Goal: Information Seeking & Learning: Learn about a topic

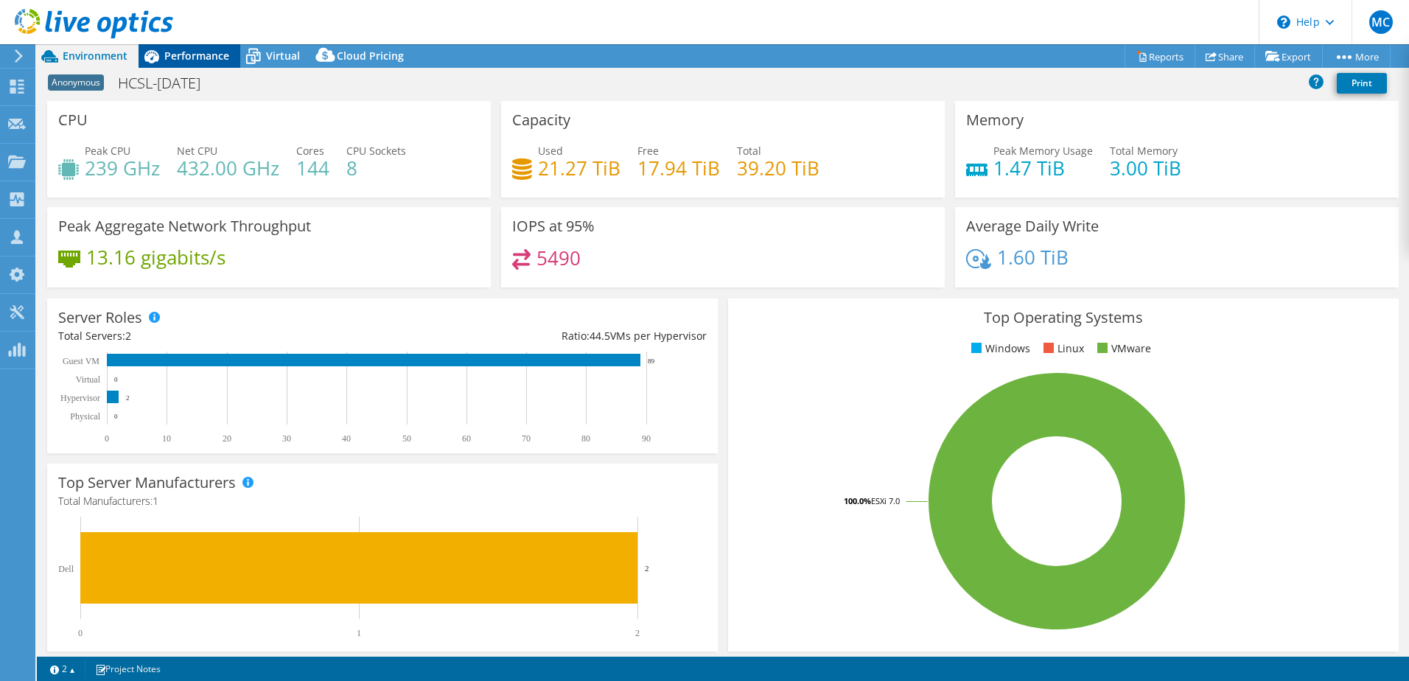
click at [199, 62] on span "Performance" at bounding box center [196, 56] width 65 height 14
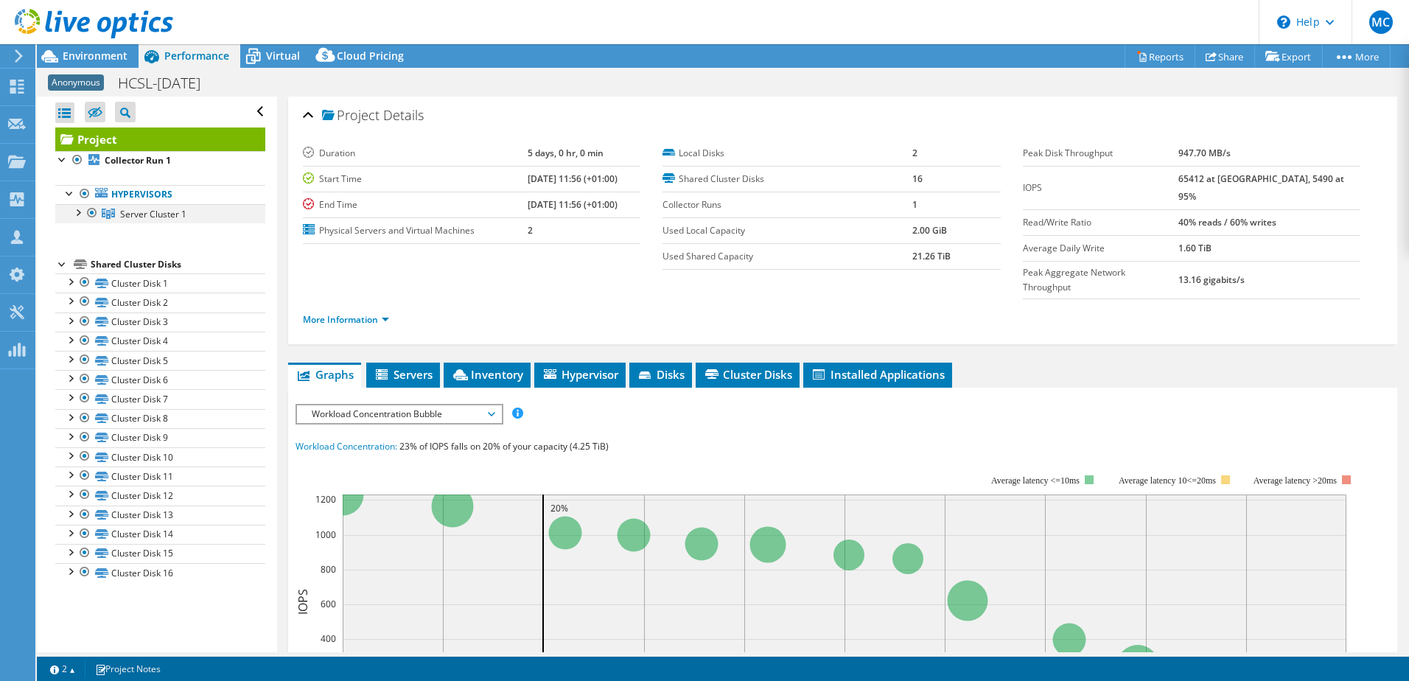
click at [78, 214] on div at bounding box center [77, 211] width 15 height 15
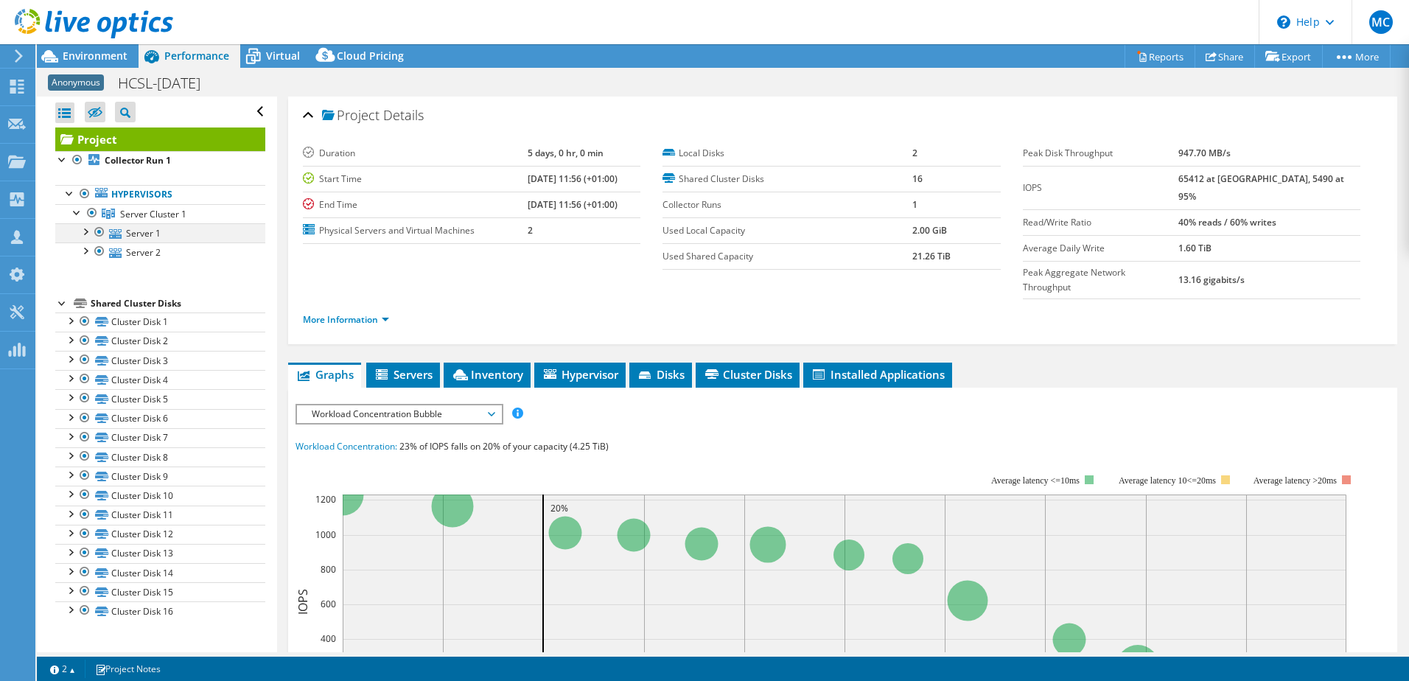
click at [88, 230] on div at bounding box center [84, 230] width 15 height 15
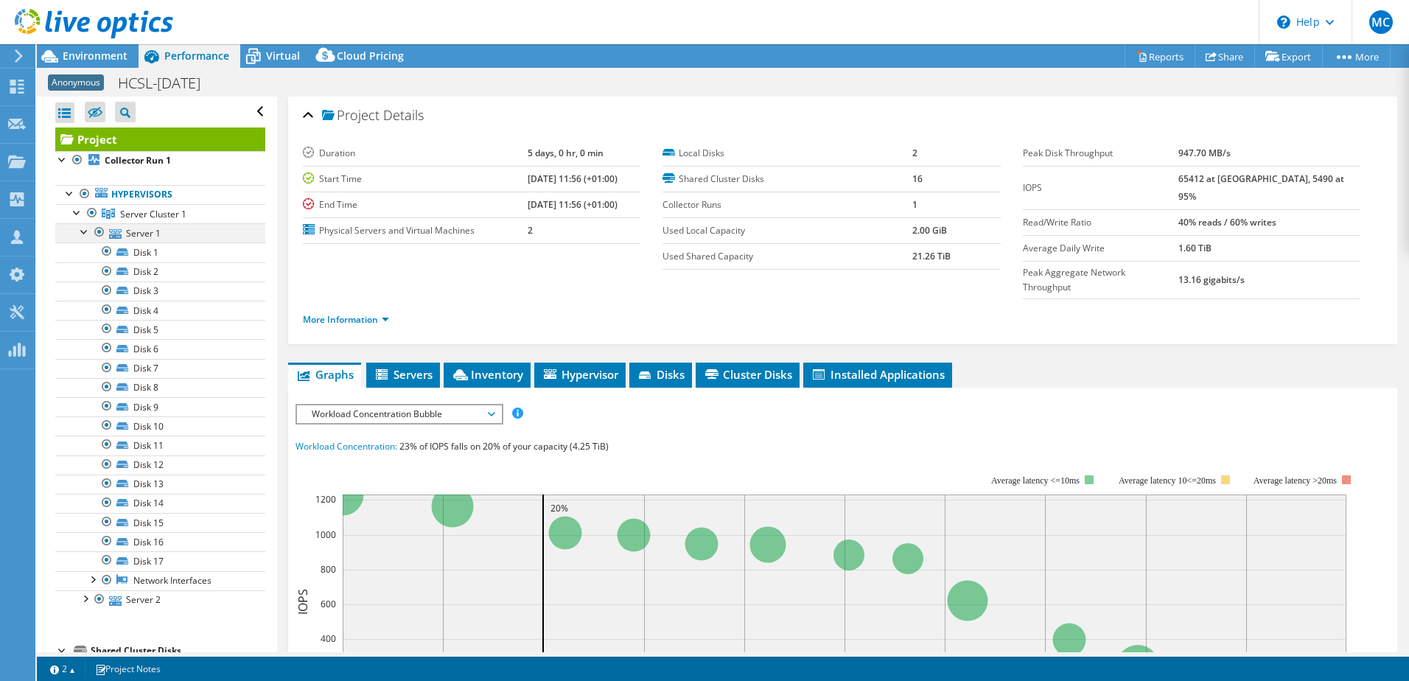
click at [80, 233] on div at bounding box center [84, 230] width 15 height 15
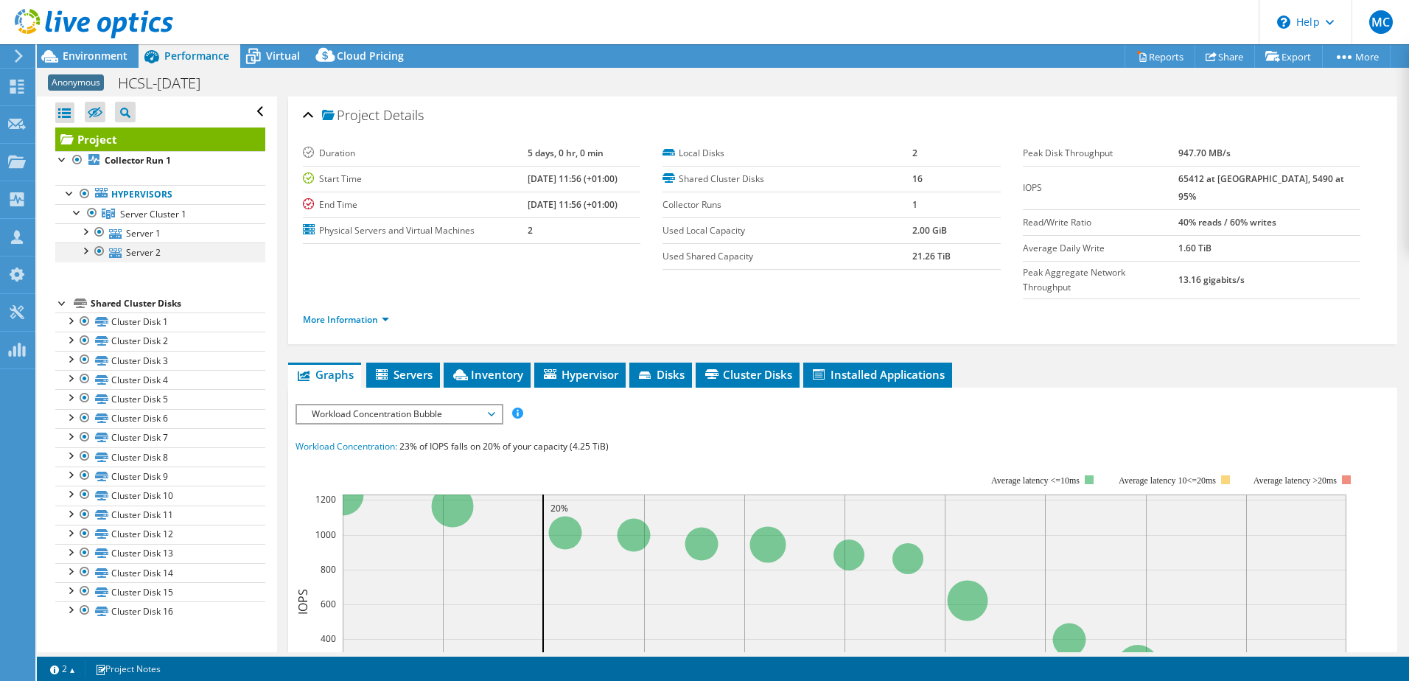
click at [88, 248] on div at bounding box center [84, 249] width 15 height 15
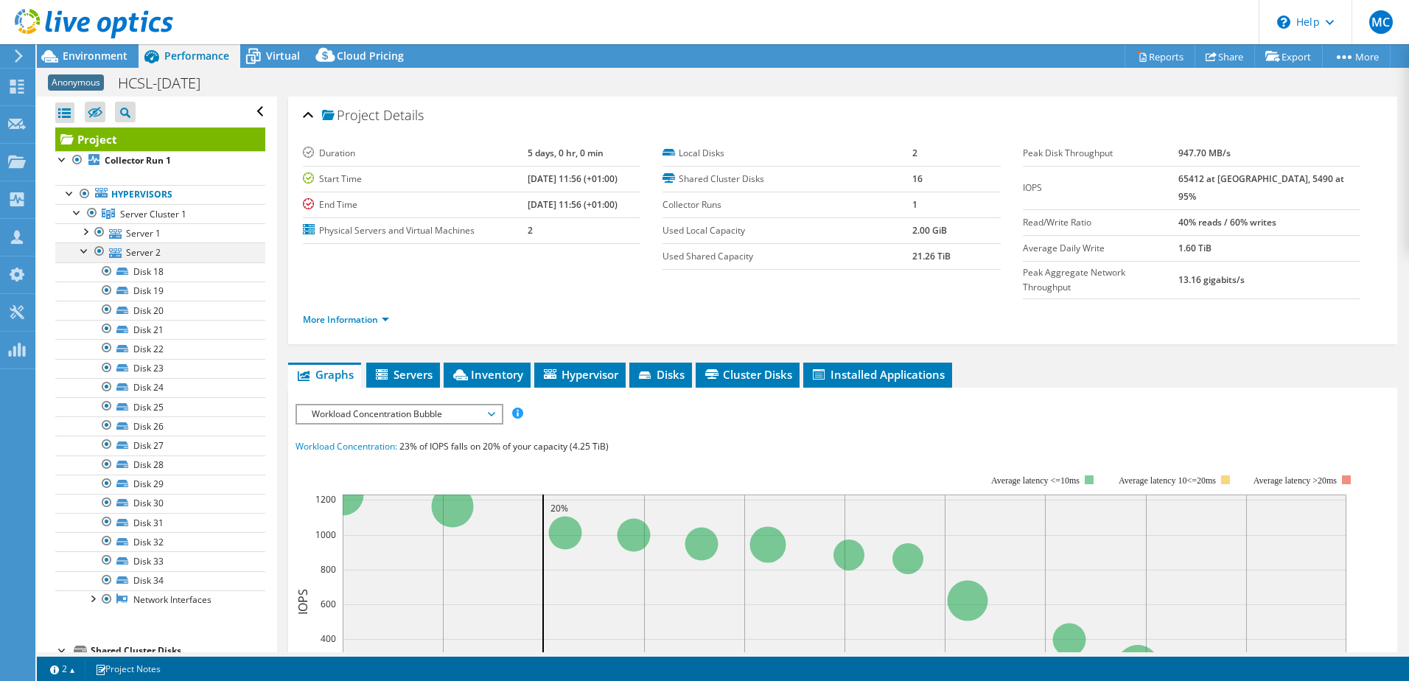
click at [88, 247] on div at bounding box center [84, 249] width 15 height 15
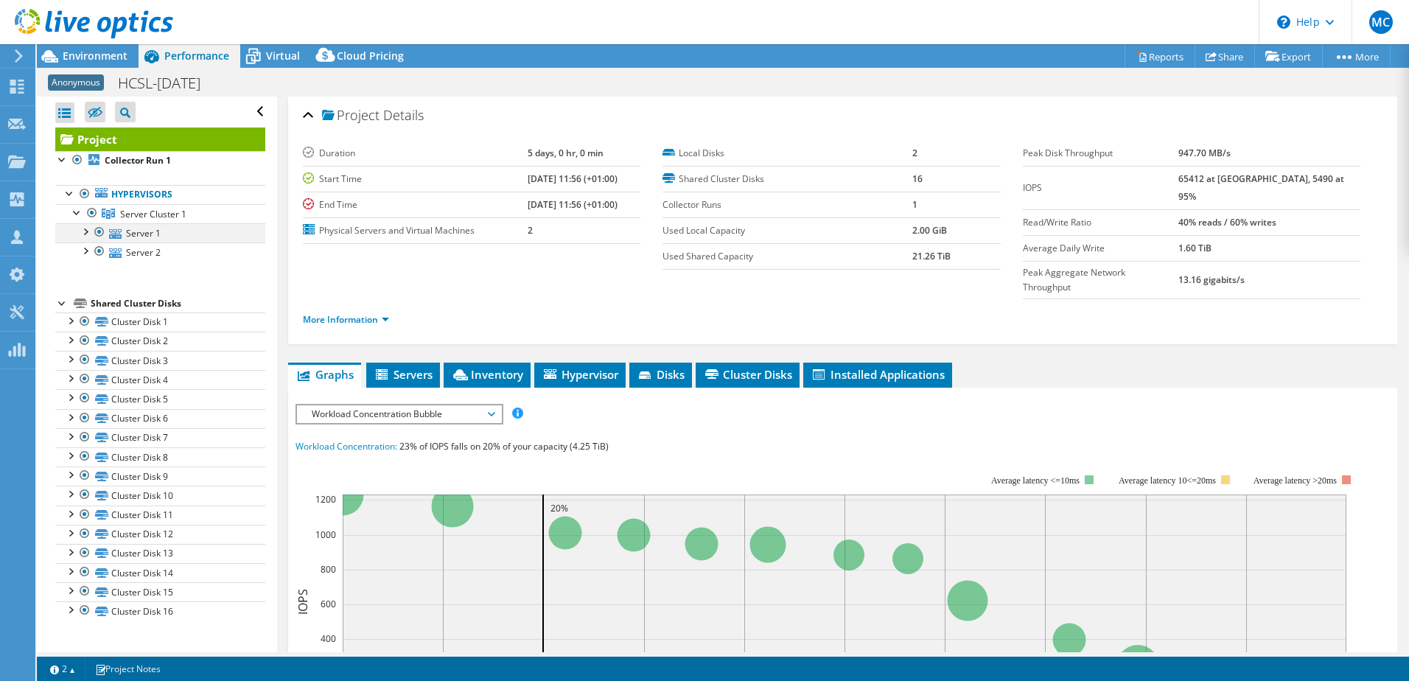
click at [87, 235] on div at bounding box center [84, 230] width 15 height 15
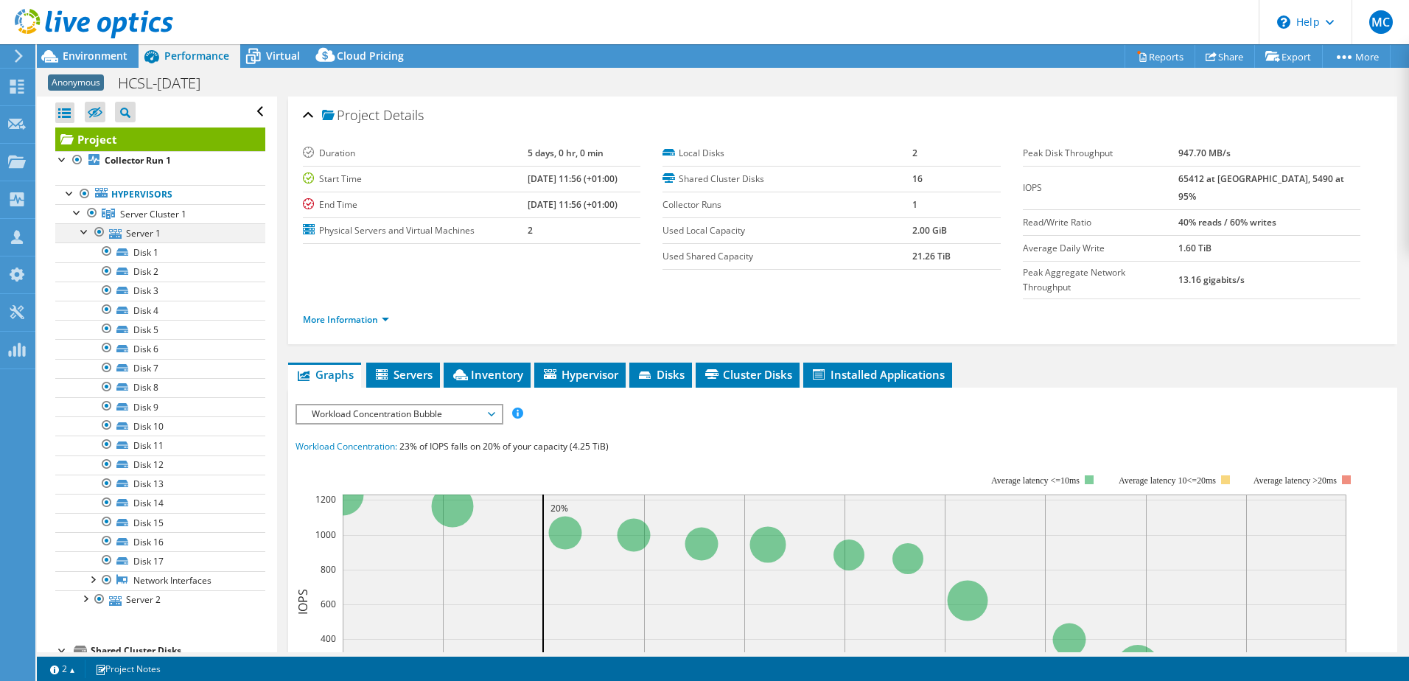
click at [87, 234] on div at bounding box center [84, 230] width 15 height 15
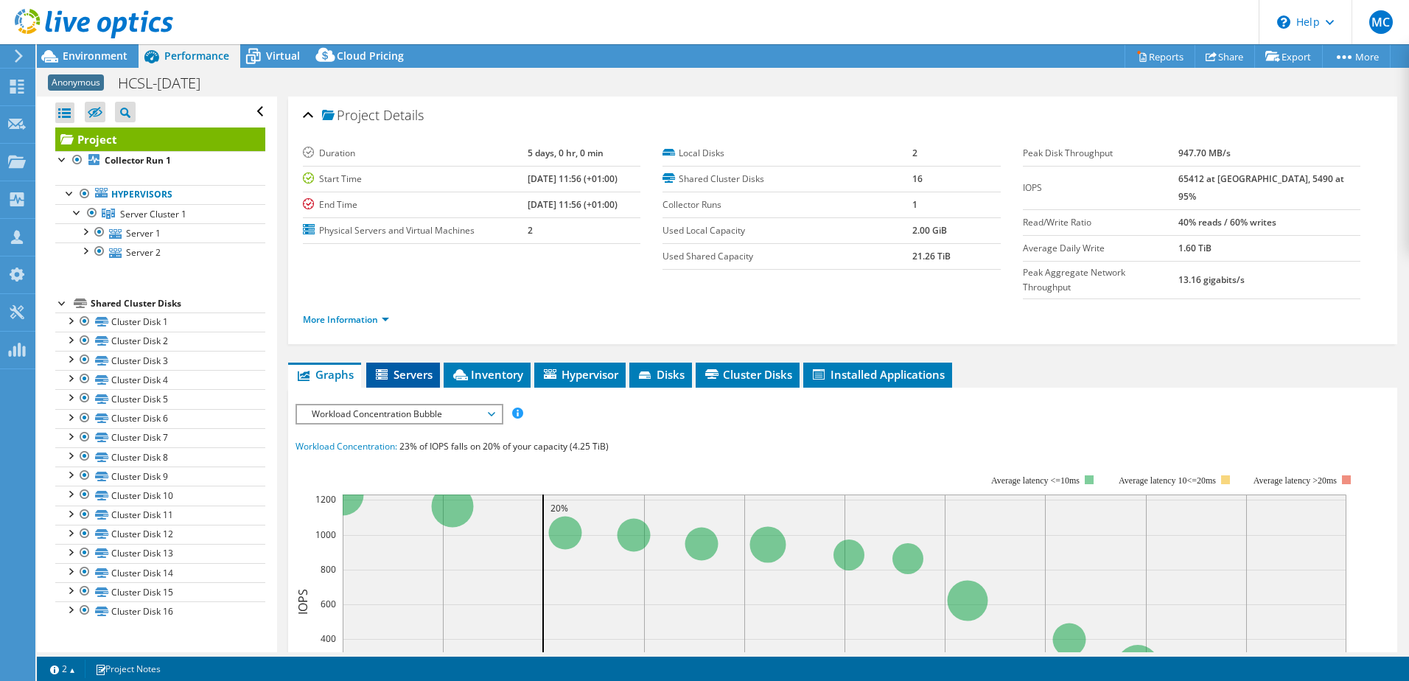
click at [418, 363] on li "Servers" at bounding box center [403, 375] width 74 height 25
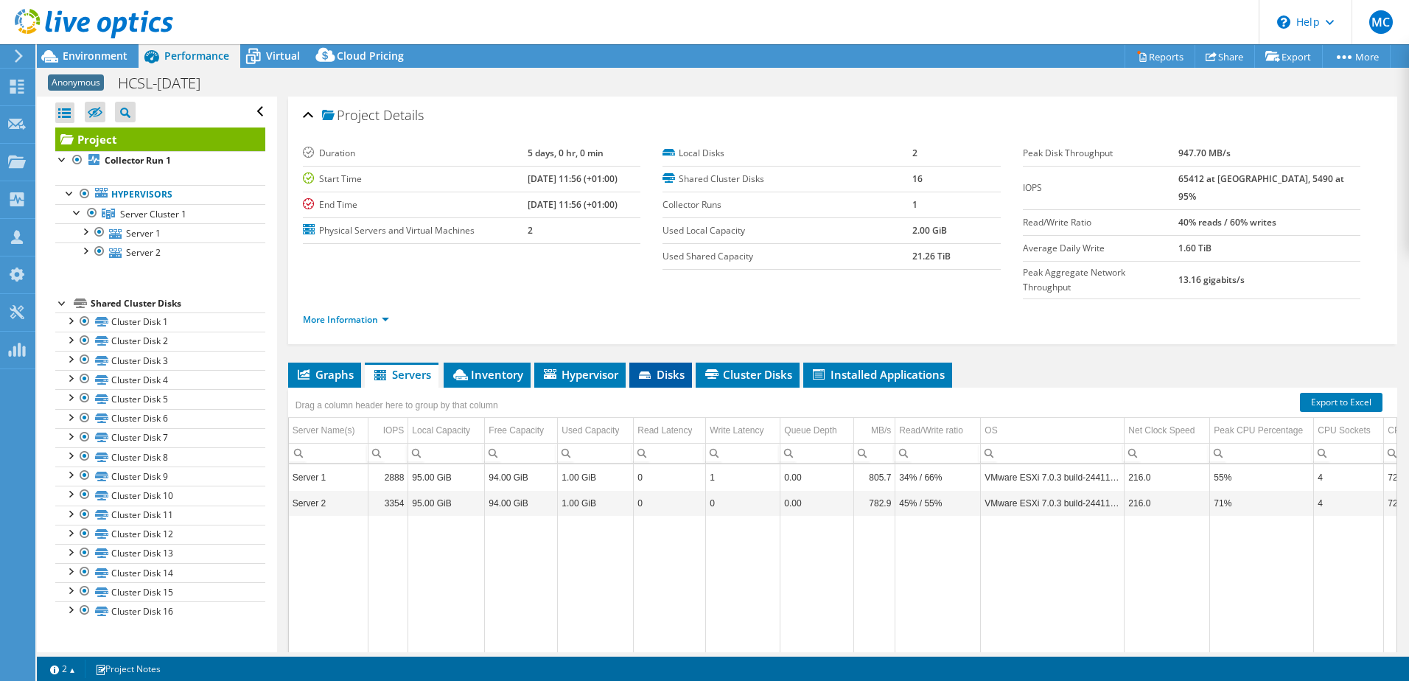
click at [657, 367] on span "Disks" at bounding box center [661, 374] width 48 height 15
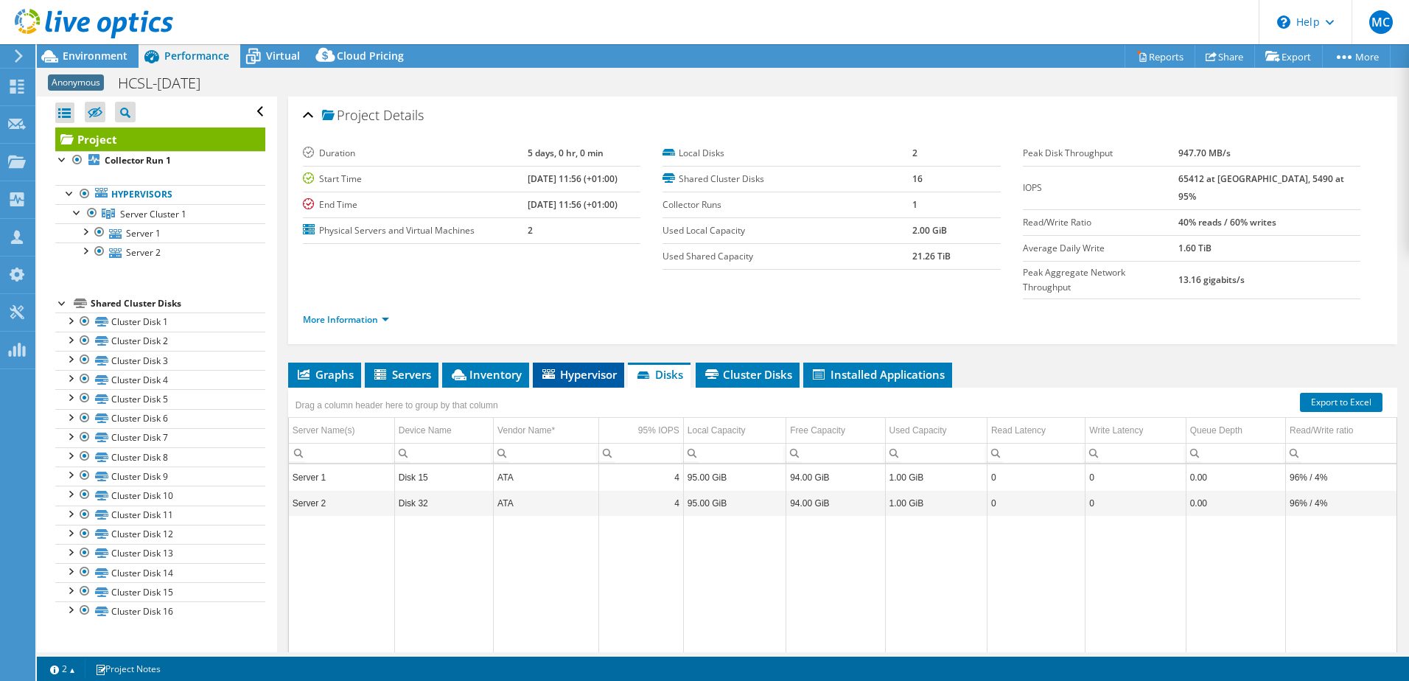
click at [595, 367] on span "Hypervisor" at bounding box center [578, 374] width 77 height 15
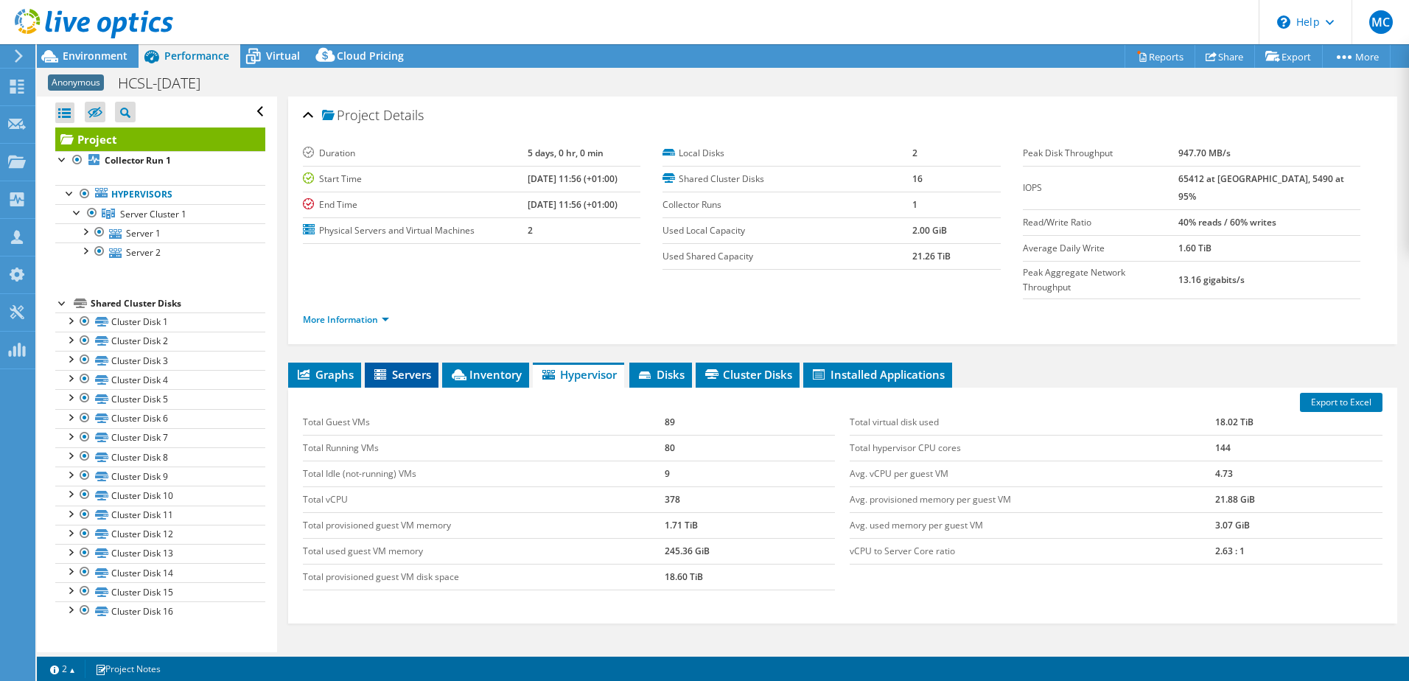
click at [396, 367] on span "Servers" at bounding box center [401, 374] width 59 height 15
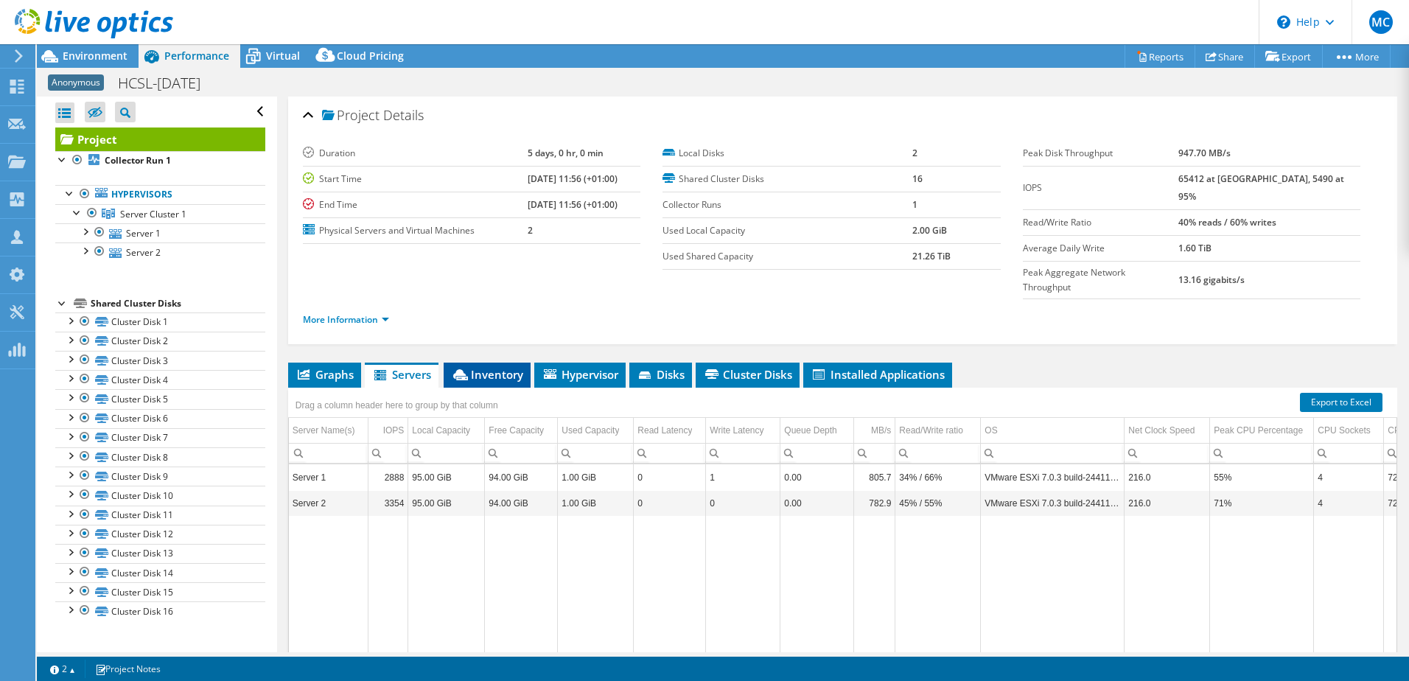
click at [497, 367] on span "Inventory" at bounding box center [487, 374] width 72 height 15
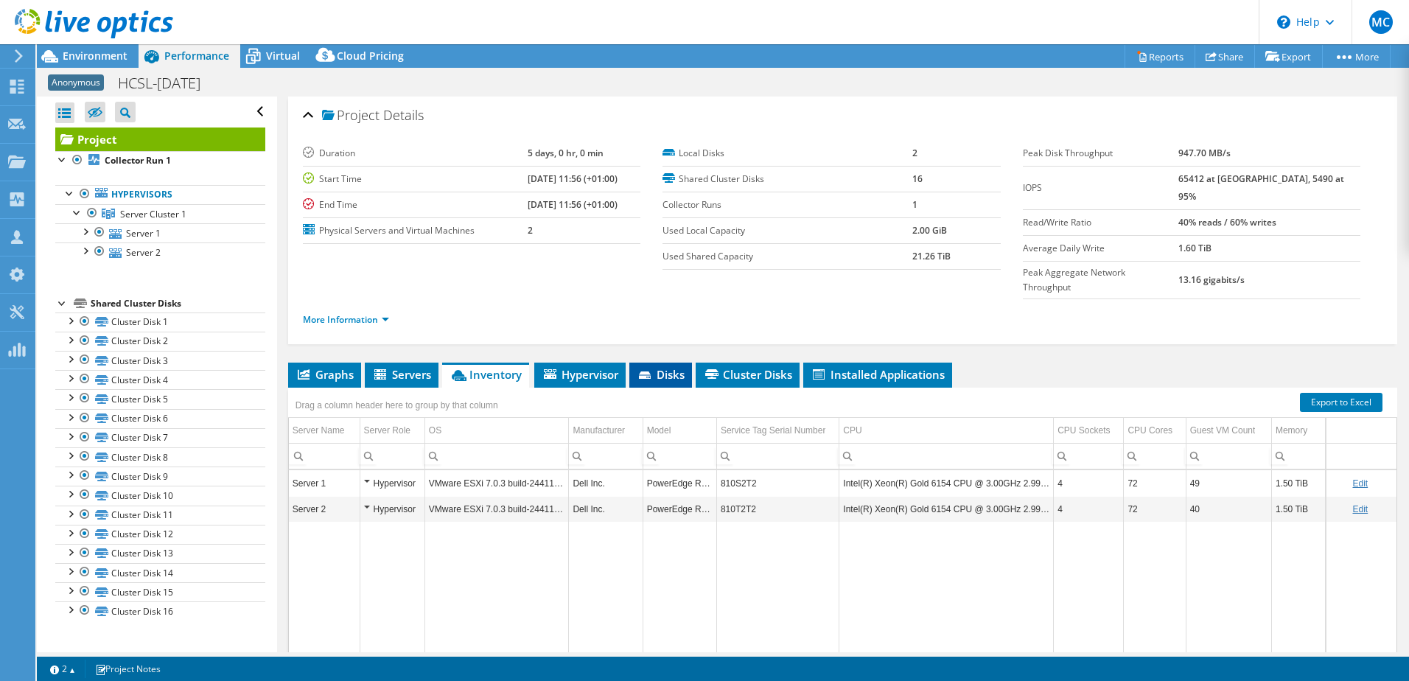
click at [652, 371] on icon at bounding box center [646, 376] width 15 height 10
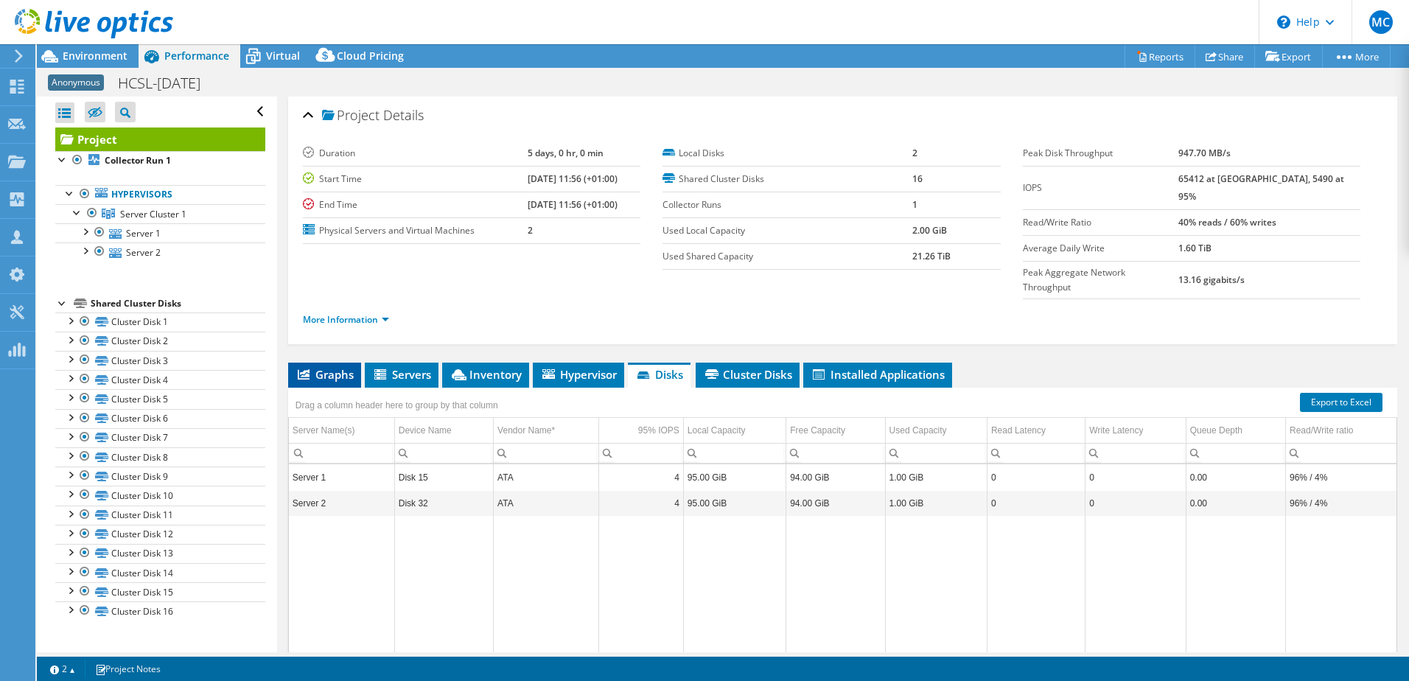
click at [337, 367] on span "Graphs" at bounding box center [325, 374] width 58 height 15
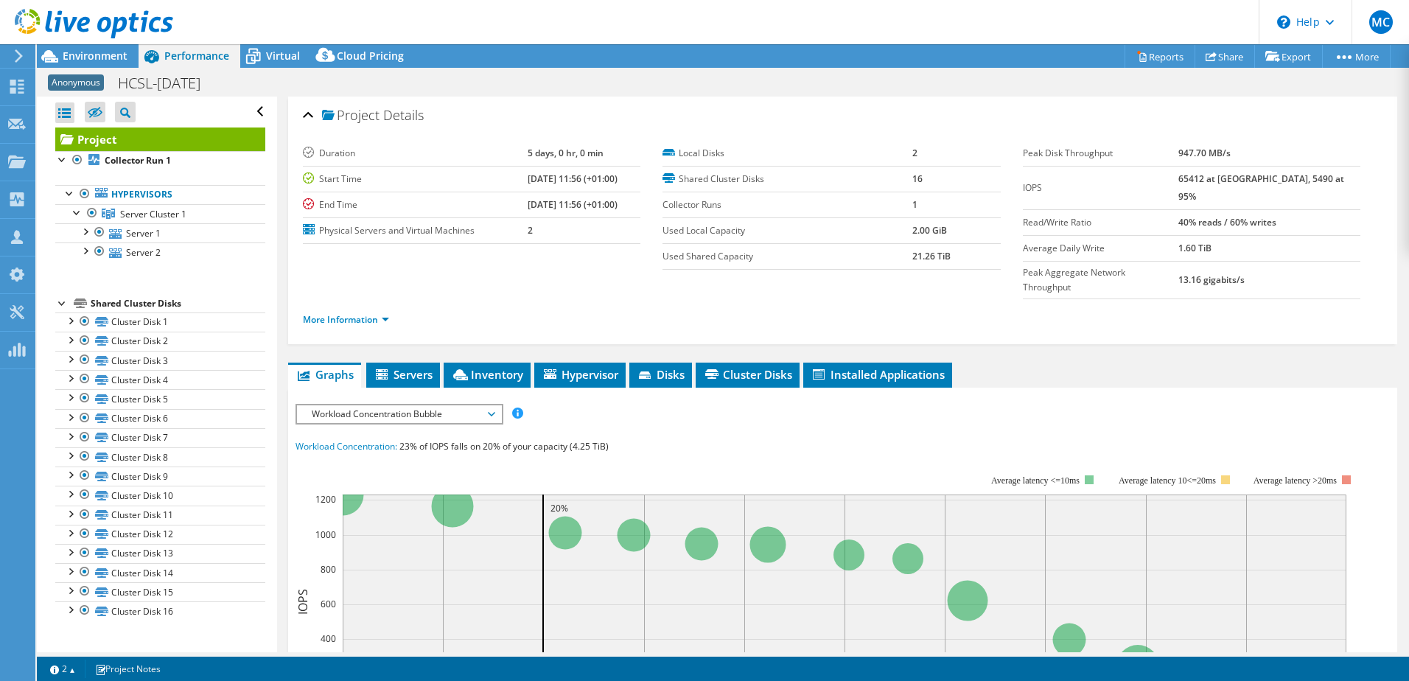
click at [431, 405] on span "Workload Concentration Bubble" at bounding box center [398, 414] width 189 height 18
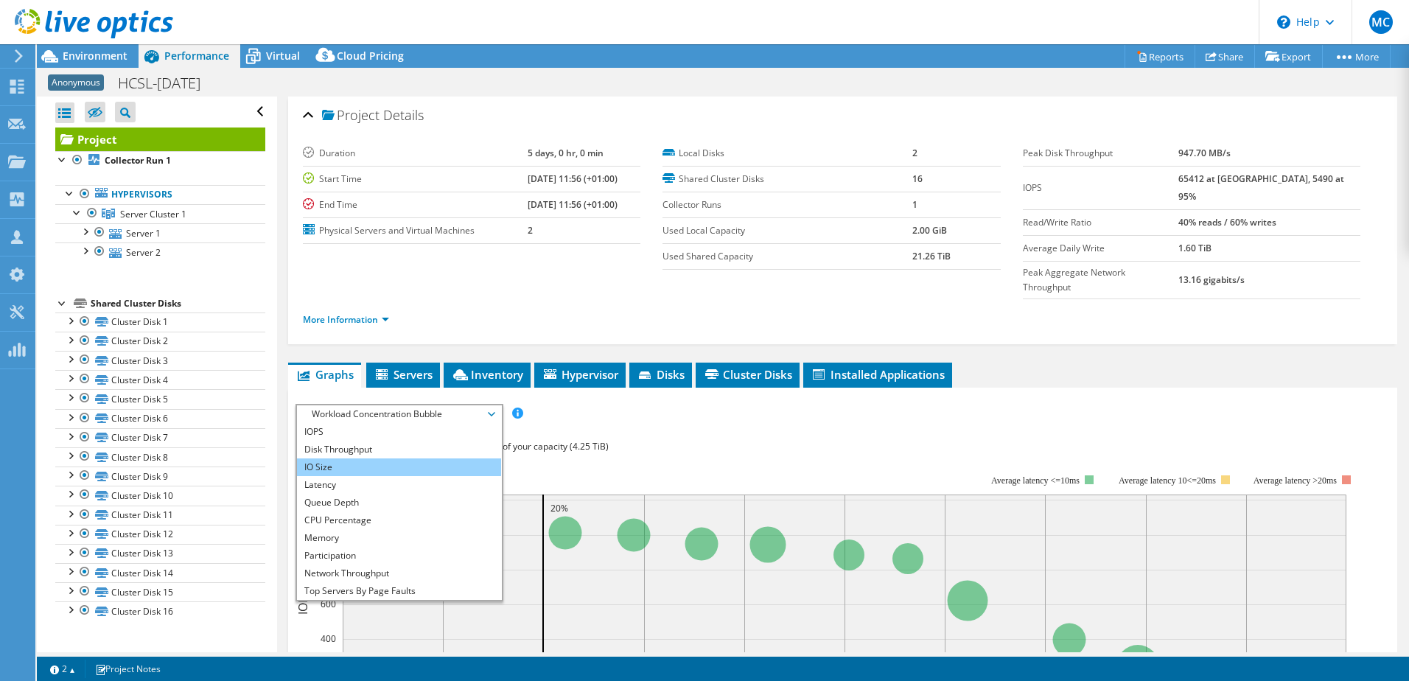
click at [427, 458] on li "IO Size" at bounding box center [399, 467] width 204 height 18
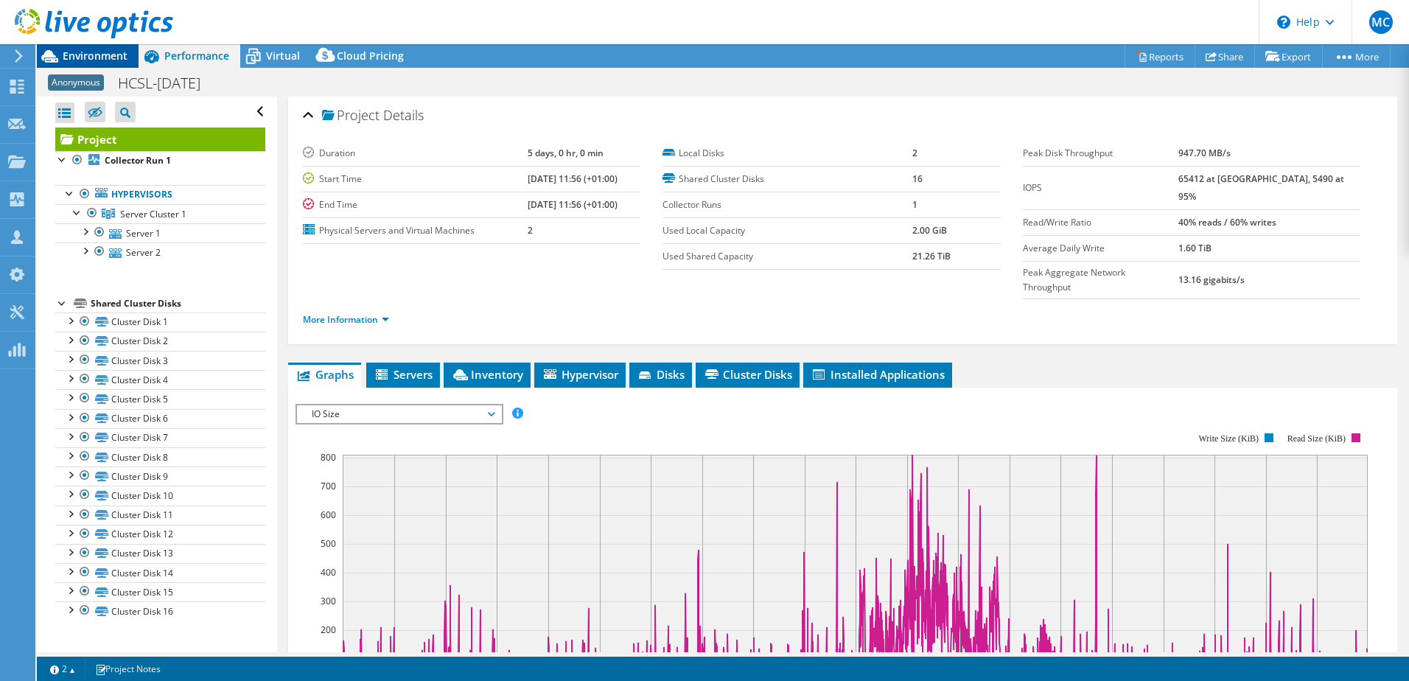
click at [77, 52] on span "Environment" at bounding box center [95, 56] width 65 height 14
